Goal: Navigation & Orientation: Understand site structure

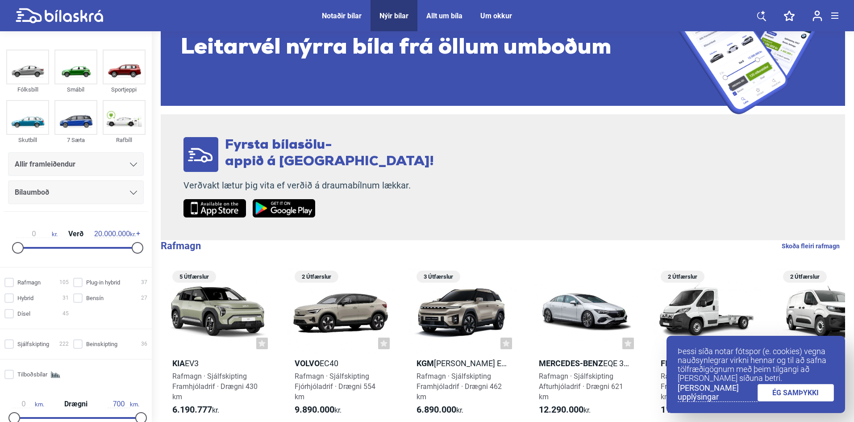
scroll to position [134, 0]
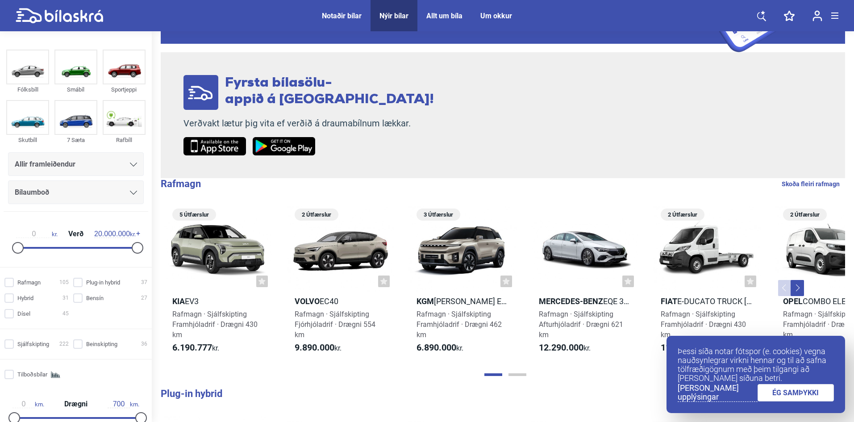
click at [792, 394] on link "ÉG SAMÞYKKI" at bounding box center [796, 392] width 77 height 17
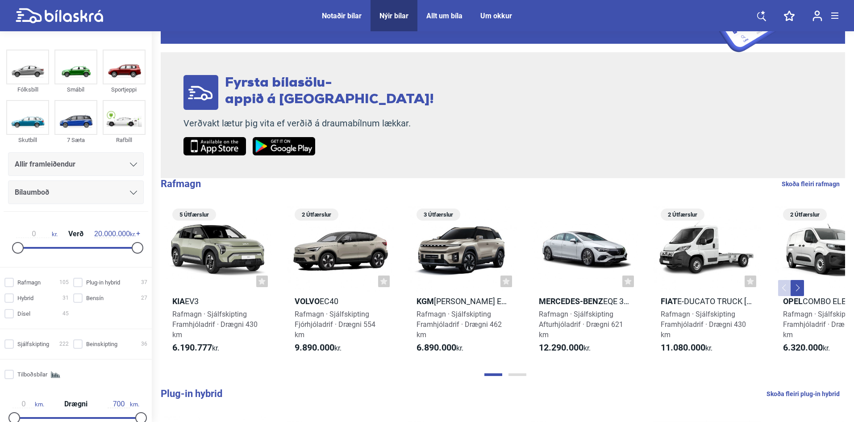
click at [522, 374] on button "Page 2" at bounding box center [518, 374] width 18 height 3
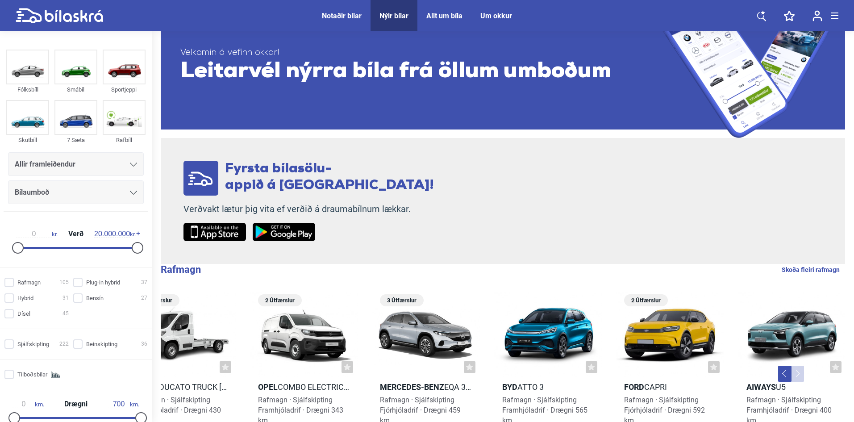
scroll to position [45, 0]
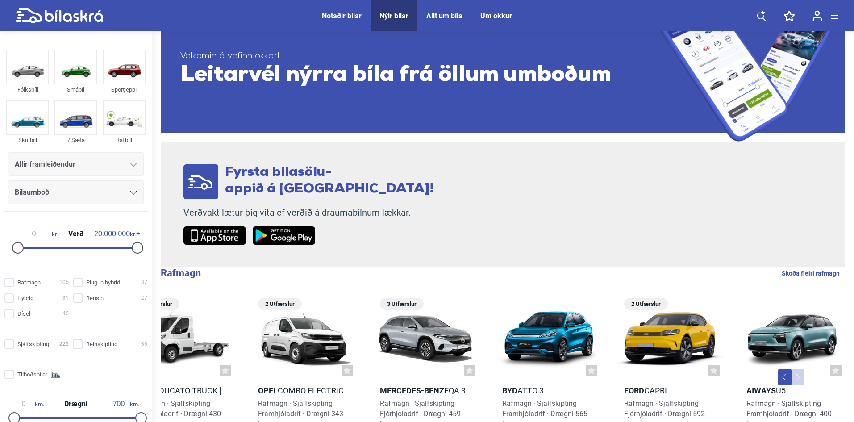
click at [448, 13] on div "Allt um bíla" at bounding box center [445, 16] width 36 height 8
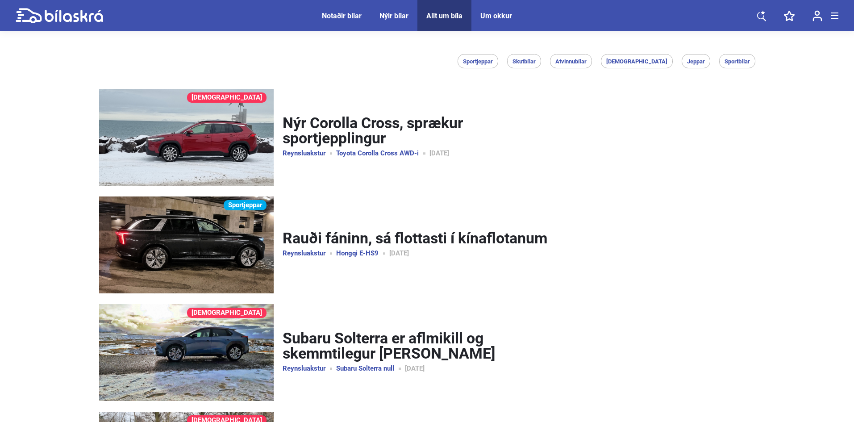
click at [490, 15] on div "Um okkur" at bounding box center [497, 16] width 32 height 8
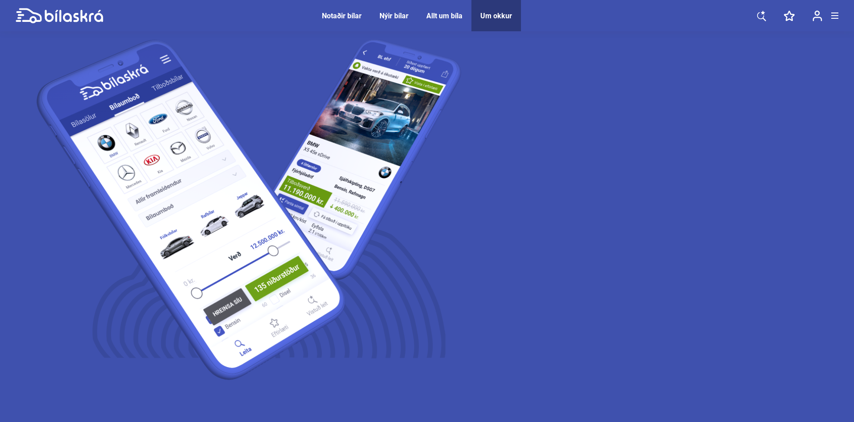
scroll to position [45, 0]
